Goal: Task Accomplishment & Management: Manage account settings

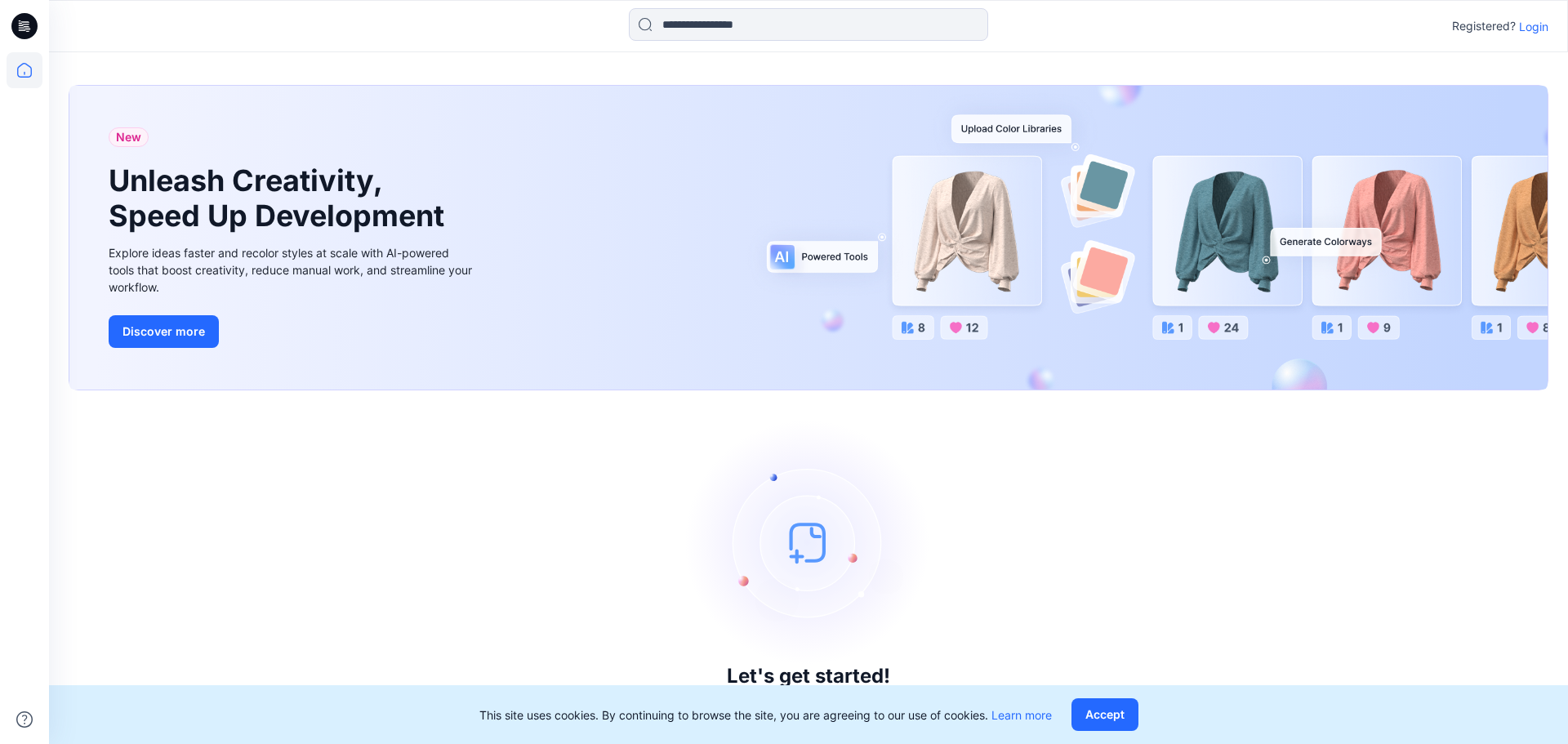
click at [1541, 30] on p "Login" at bounding box center [1534, 26] width 30 height 17
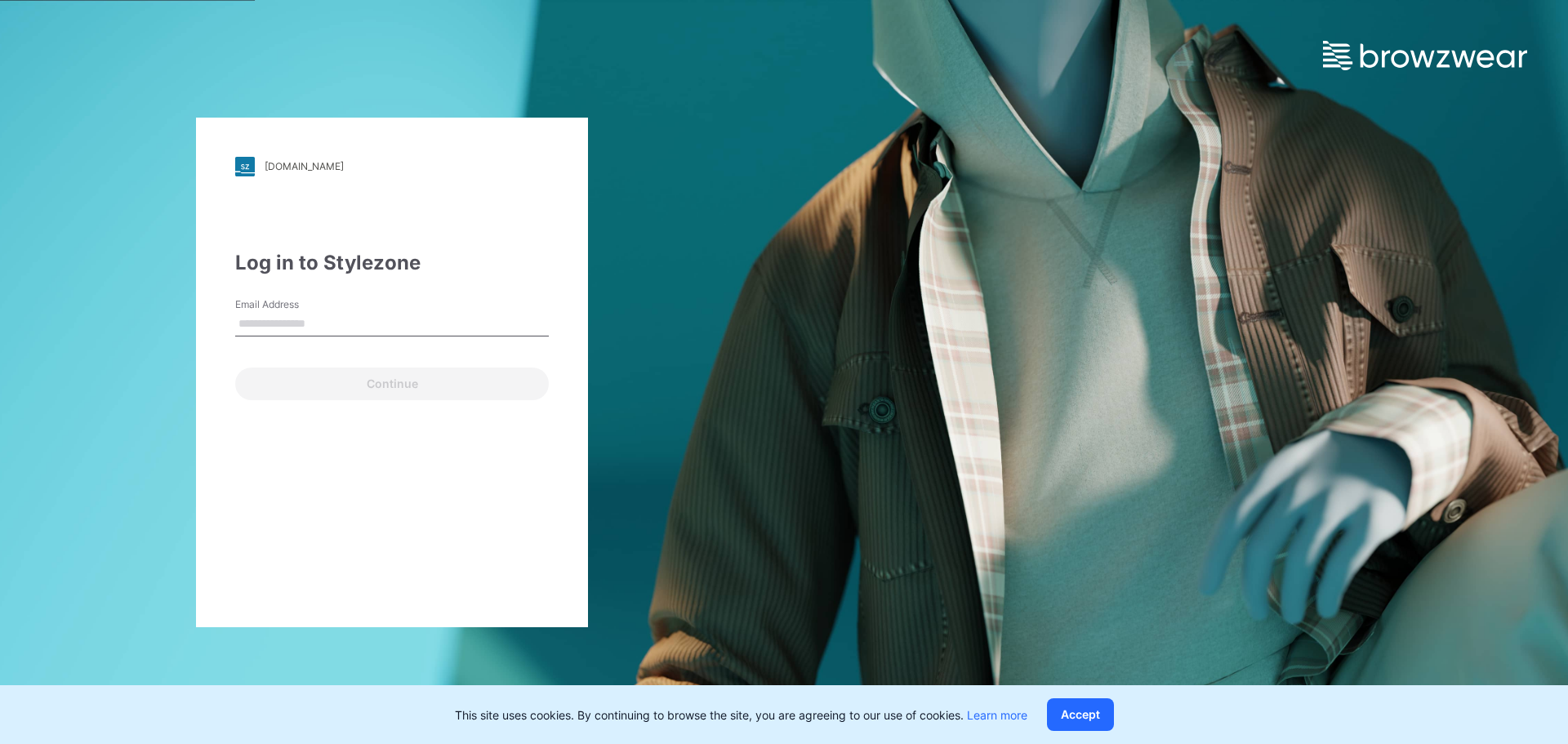
type input "**********"
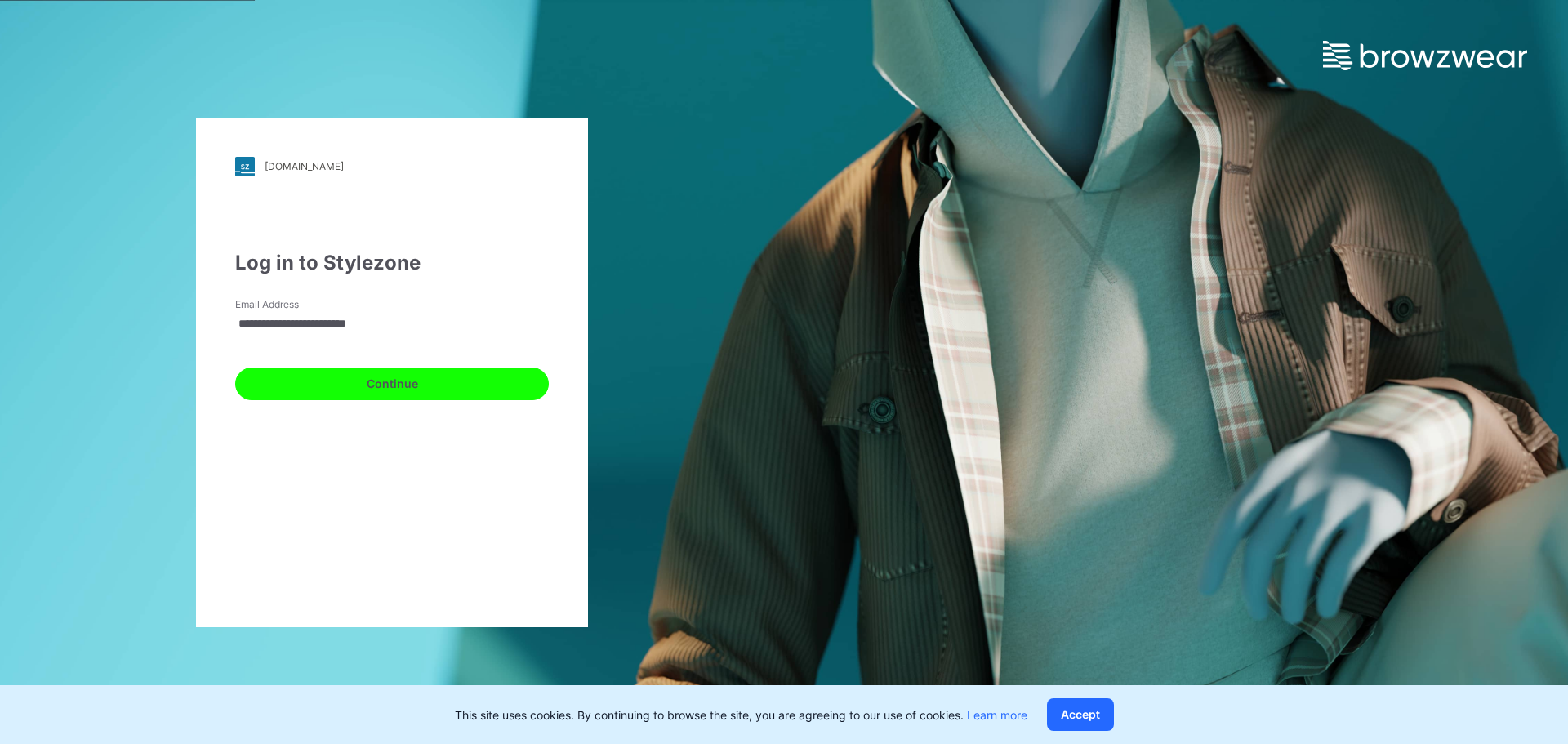
click at [423, 382] on button "Continue" at bounding box center [392, 384] width 314 height 33
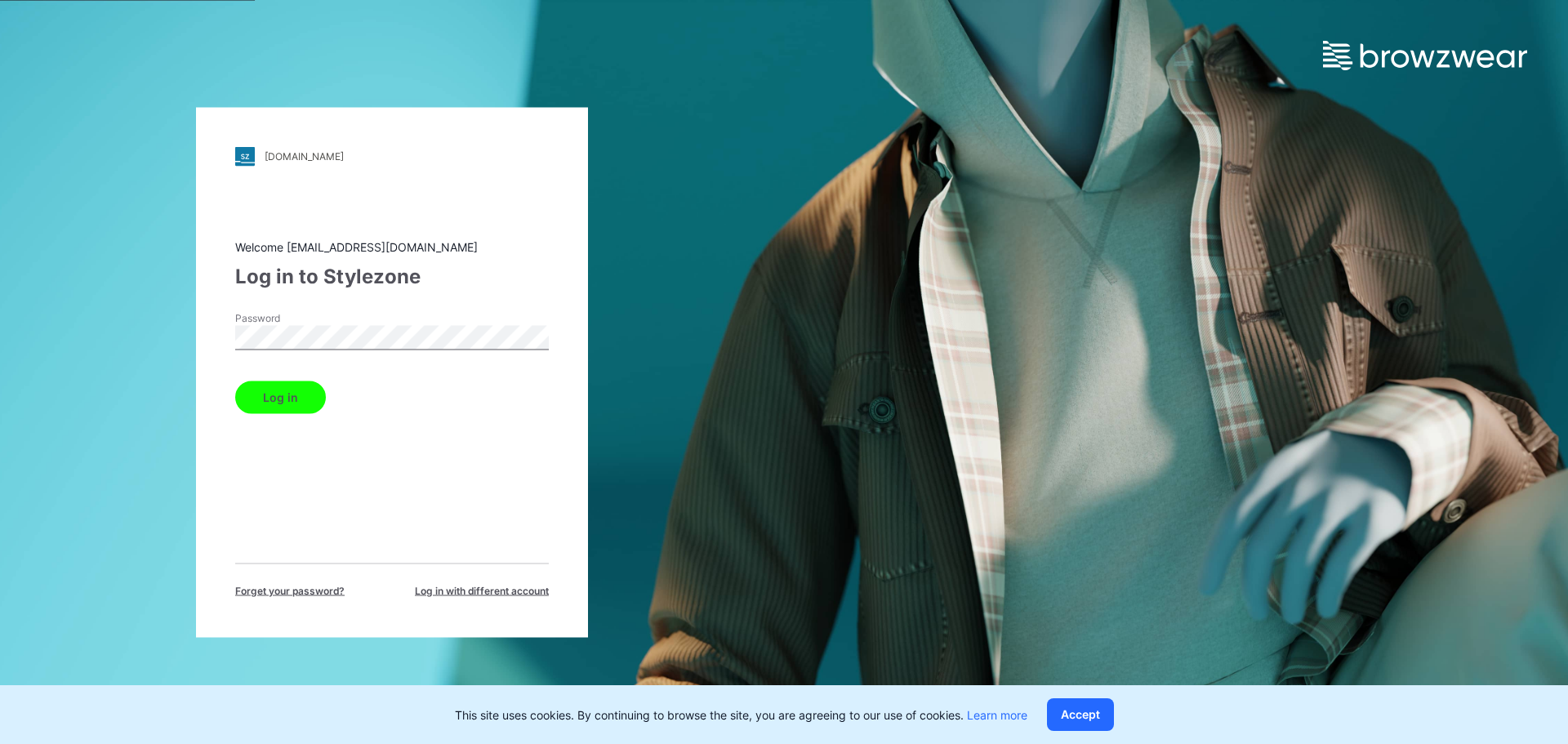
click at [293, 408] on button "Log in" at bounding box center [281, 397] width 91 height 33
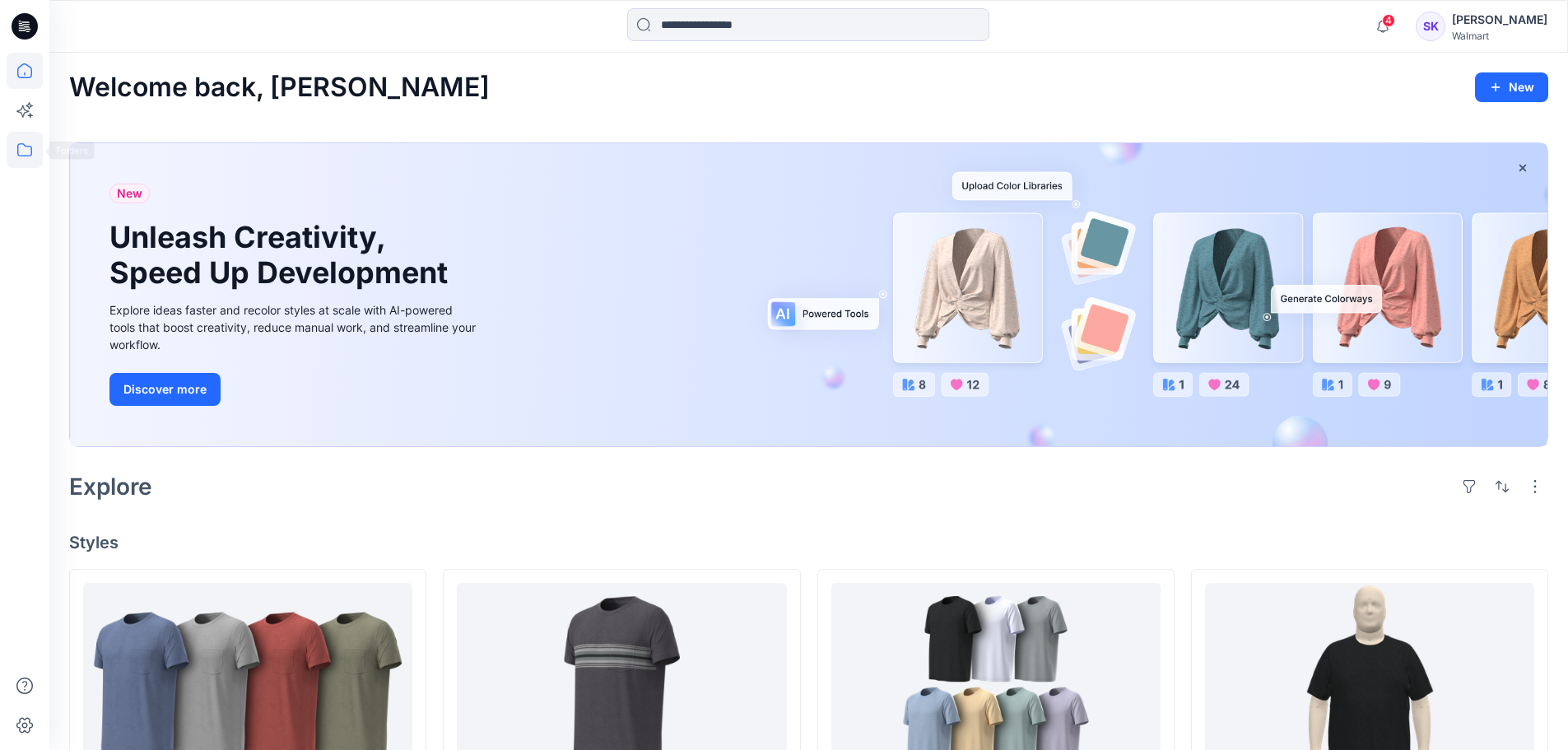
click at [28, 155] on icon at bounding box center [25, 150] width 37 height 37
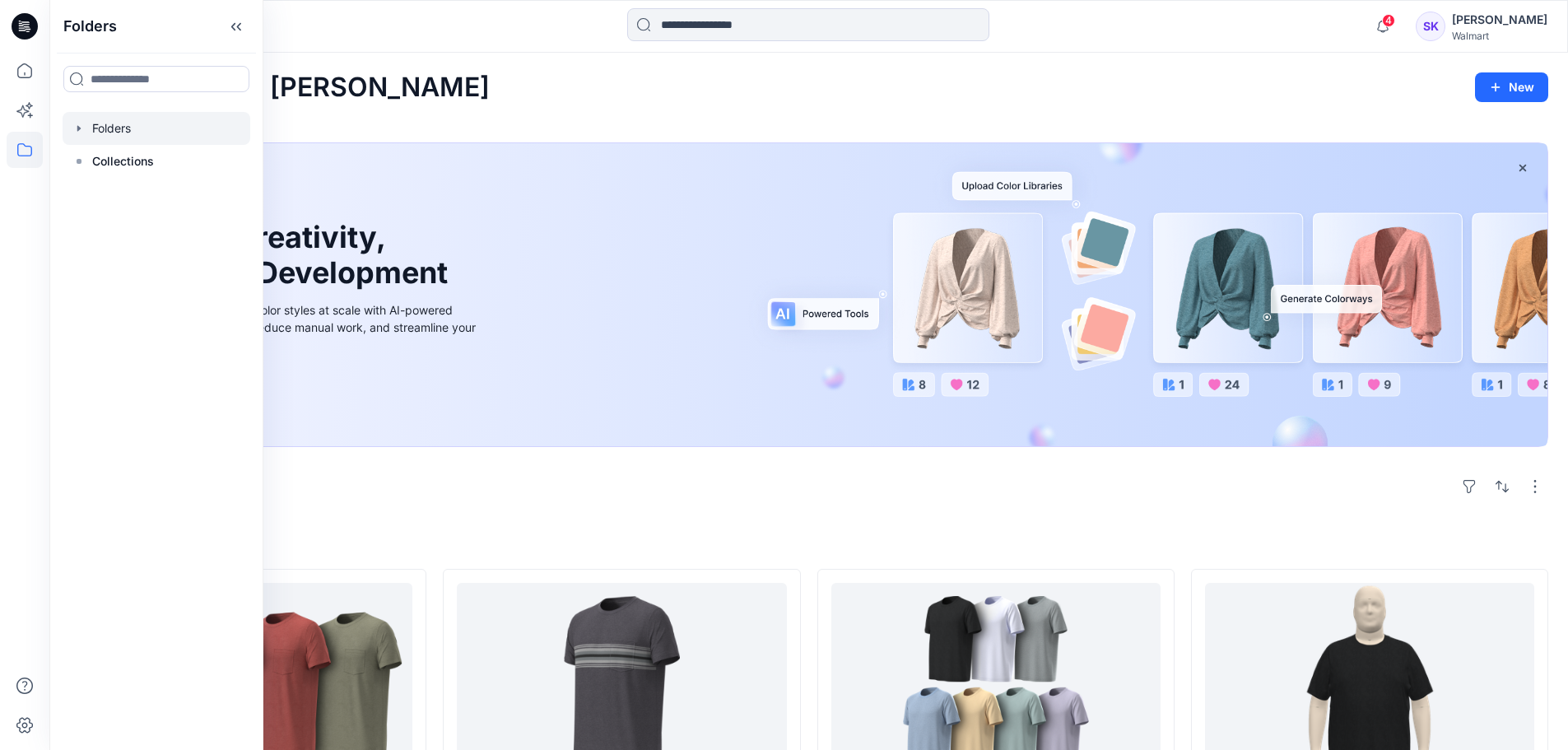
click at [123, 131] on div at bounding box center [156, 129] width 188 height 33
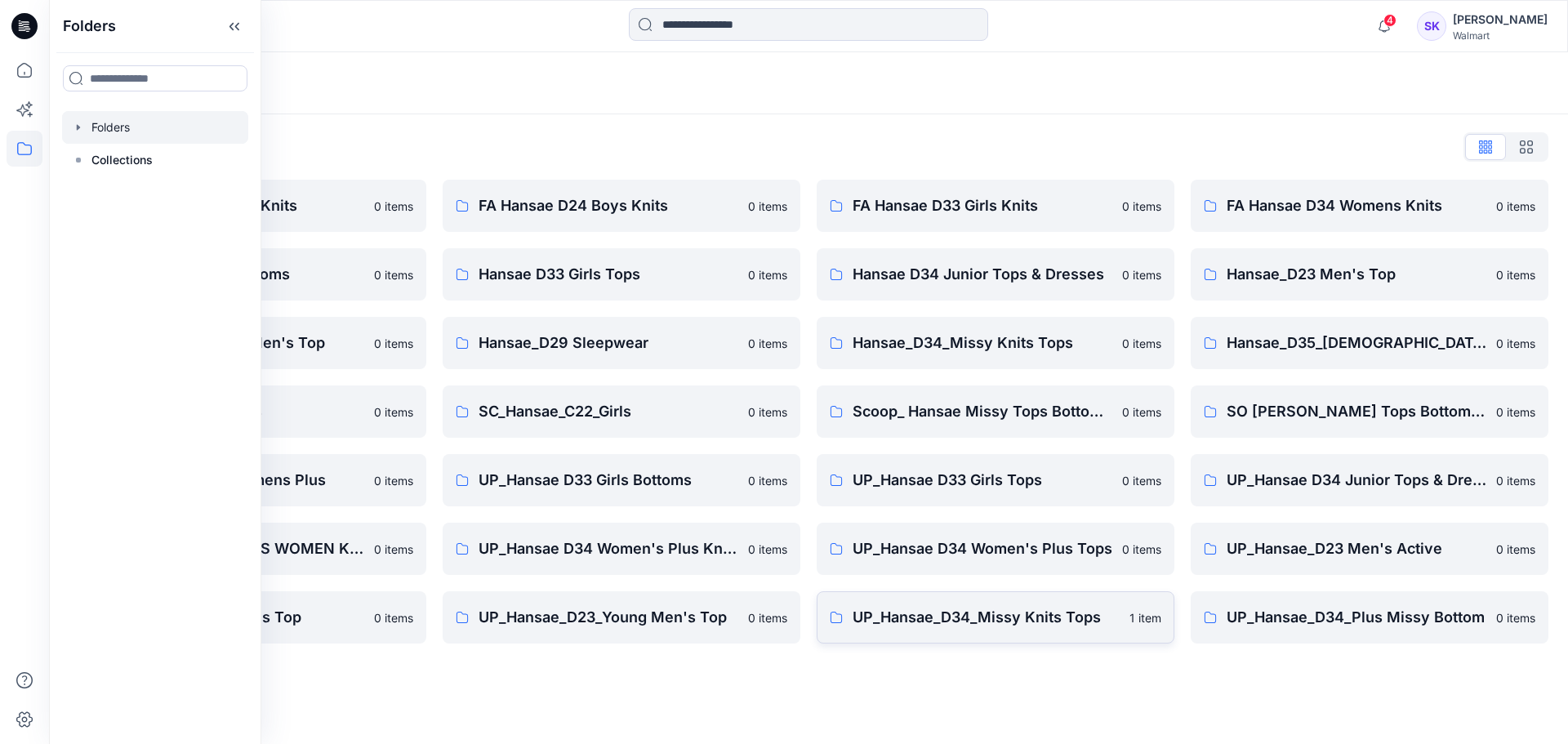
click at [1030, 637] on link "UP_Hansae_D34_Missy Knits Tops 1 item" at bounding box center [995, 617] width 357 height 52
